Goal: Find specific page/section: Find specific page/section

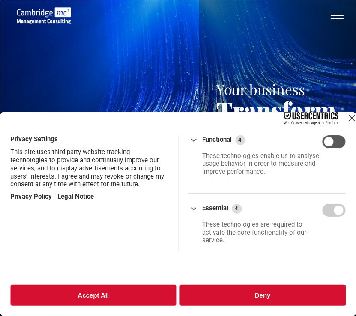
click at [84, 297] on button "Accept All" at bounding box center [93, 295] width 166 height 21
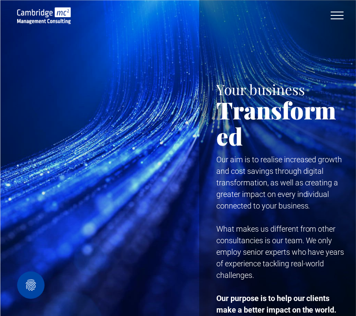
click at [336, 14] on button "menu" at bounding box center [337, 15] width 22 height 22
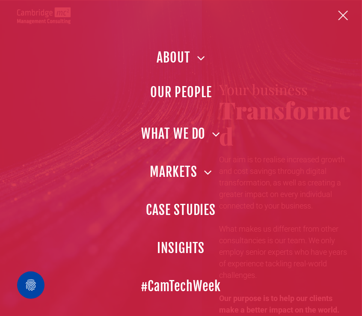
click at [182, 92] on span "OUR PEOPLE" at bounding box center [181, 92] width 62 height 19
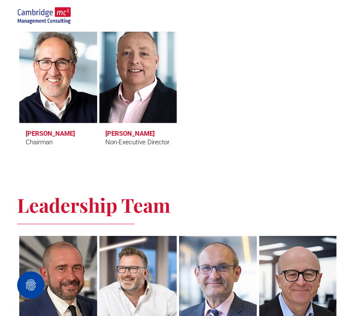
scroll to position [471, 0]
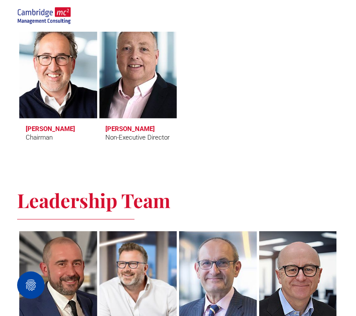
drag, startPoint x: 359, startPoint y: 18, endPoint x: 360, endPoint y: 50, distance: 32.6
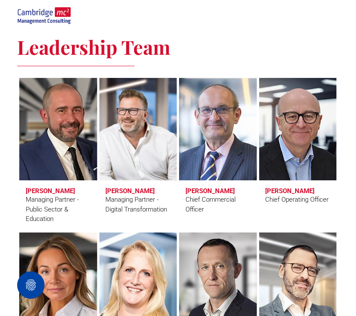
scroll to position [629, 0]
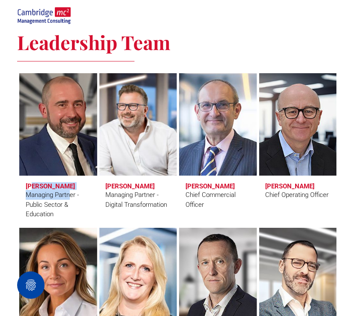
drag, startPoint x: 69, startPoint y: 185, endPoint x: 33, endPoint y: 189, distance: 36.1
click at [33, 189] on span "Craig Cheney Managing Partner - Public Sector & Education" at bounding box center [58, 201] width 78 height 50
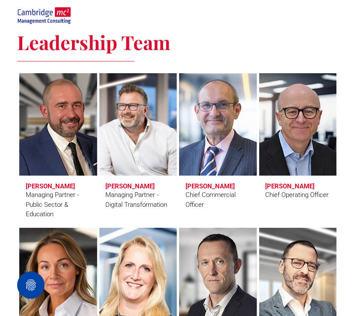
click at [5, 206] on div "Leadership Team Craig Cheney Managing Partner - Public Sector & Education Simon…" at bounding box center [178, 292] width 356 height 554
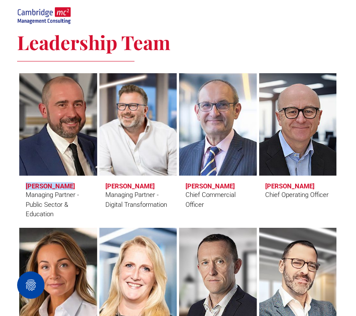
drag, startPoint x: 23, startPoint y: 182, endPoint x: 66, endPoint y: 185, distance: 43.4
click at [66, 185] on span "Craig Cheney Managing Partner - Public Sector & Education" at bounding box center [58, 201] width 78 height 50
copy h3 "[PERSON_NAME]"
